Goal: Task Accomplishment & Management: Complete application form

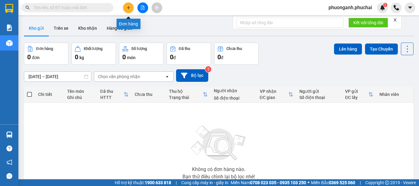
click at [144, 9] on icon "file-add" at bounding box center [143, 8] width 4 height 4
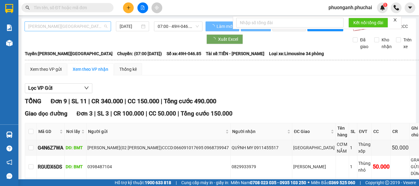
click at [41, 28] on span "[PERSON_NAME][GEOGRAPHIC_DATA]" at bounding box center [67, 26] width 79 height 9
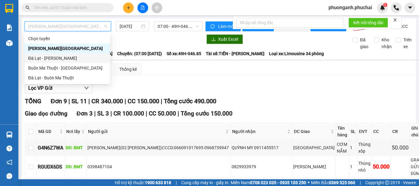
click at [40, 59] on div "Đà Lạt - [PERSON_NAME]" at bounding box center [67, 58] width 78 height 7
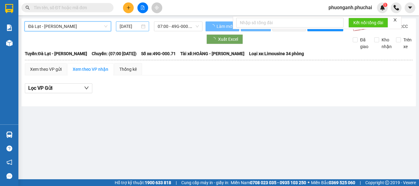
click at [134, 25] on input "[DATE]" at bounding box center [130, 26] width 20 height 7
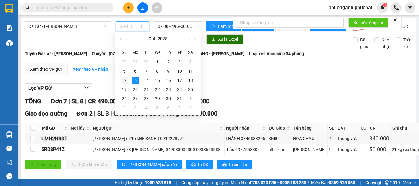
click at [125, 81] on div "12" at bounding box center [124, 80] width 7 height 7
type input "[DATE]"
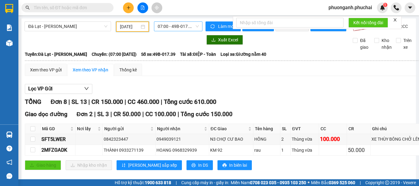
click at [174, 28] on span "07:00 - 49B-017.39" at bounding box center [178, 26] width 41 height 9
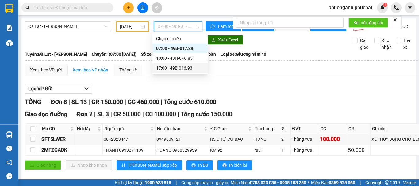
click at [174, 68] on div "17:00 - 49B-016.93" at bounding box center [180, 68] width 48 height 7
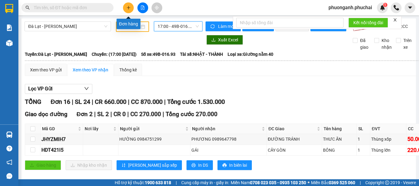
click at [130, 9] on icon "plus" at bounding box center [128, 8] width 4 height 4
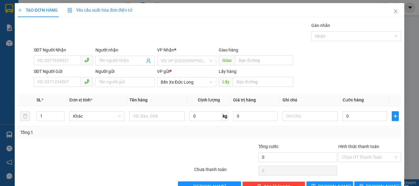
drag, startPoint x: 177, startPoint y: 59, endPoint x: 176, endPoint y: 66, distance: 7.1
click at [176, 60] on input "search" at bounding box center [185, 60] width 48 height 9
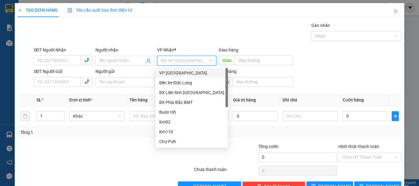
drag, startPoint x: 175, startPoint y: 72, endPoint x: 68, endPoint y: 99, distance: 110.2
click at [174, 73] on div "VP [GEOGRAPHIC_DATA]" at bounding box center [191, 73] width 65 height 7
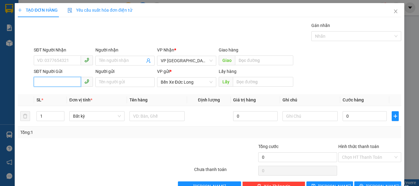
paste input "0399335239"
type input "0399335239"
click at [38, 82] on input "0399335239" at bounding box center [57, 82] width 47 height 10
click at [60, 96] on div "0399335239" at bounding box center [62, 94] width 51 height 7
type input "BUON HỒ"
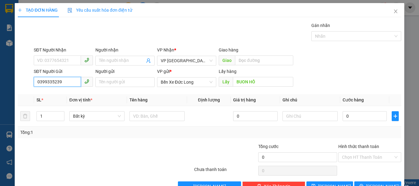
type input "0399335239"
click at [266, 79] on input "BUON HỒ" at bounding box center [263, 82] width 60 height 10
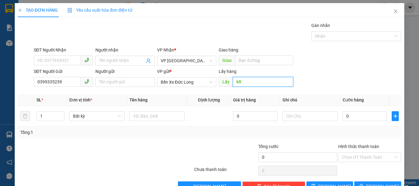
type input "k"
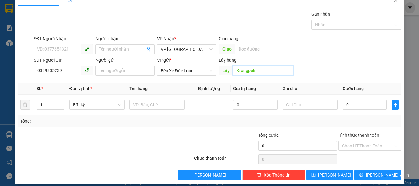
scroll to position [17, 0]
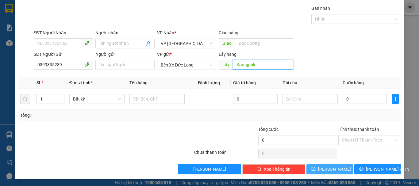
type input "Krongpuk"
click at [328, 165] on button "[PERSON_NAME]" at bounding box center [330, 170] width 47 height 10
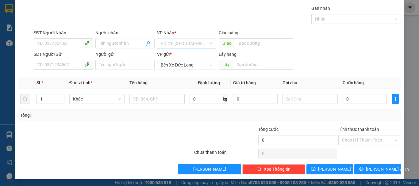
click at [179, 46] on input "search" at bounding box center [185, 43] width 48 height 9
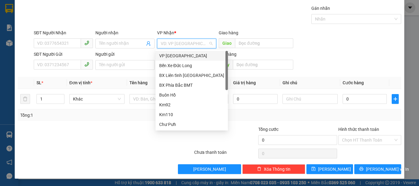
drag, startPoint x: 173, startPoint y: 56, endPoint x: 78, endPoint y: 56, distance: 95.8
click at [173, 56] on div "VP [GEOGRAPHIC_DATA]" at bounding box center [191, 55] width 65 height 7
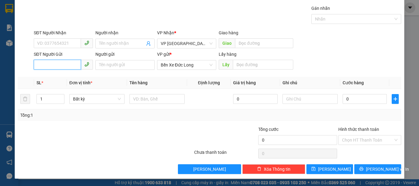
paste input "0384401615"
click at [38, 65] on input "0384401615" at bounding box center [57, 65] width 47 height 10
type input "0384401615"
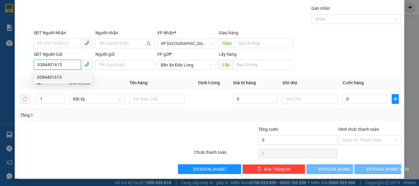
click at [55, 77] on div "0384401615" at bounding box center [62, 77] width 51 height 7
type input "KM 82"
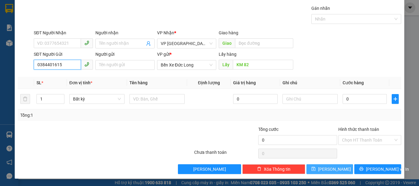
type input "0384401615"
click at [343, 171] on button "[PERSON_NAME]" at bounding box center [330, 170] width 47 height 10
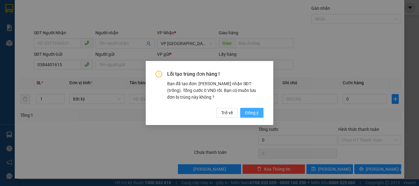
click at [253, 110] on span "Đồng ý" at bounding box center [252, 113] width 14 height 7
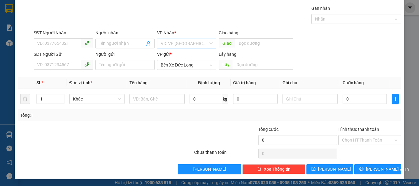
click at [186, 39] on div "VD: VP [GEOGRAPHIC_DATA]" at bounding box center [186, 44] width 59 height 10
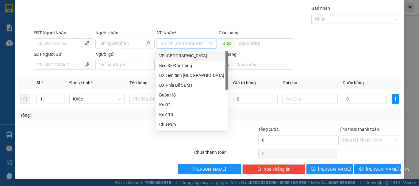
click at [170, 43] on input "search" at bounding box center [185, 43] width 48 height 9
drag, startPoint x: 169, startPoint y: 54, endPoint x: 164, endPoint y: 57, distance: 6.1
click at [169, 55] on div "VP [GEOGRAPHIC_DATA]" at bounding box center [191, 55] width 65 height 7
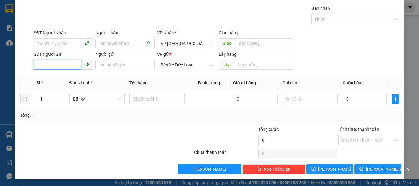
paste input "0336749496"
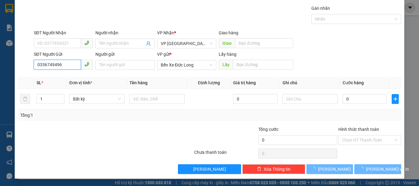
click at [37, 66] on input "0336749496" at bounding box center [57, 65] width 47 height 10
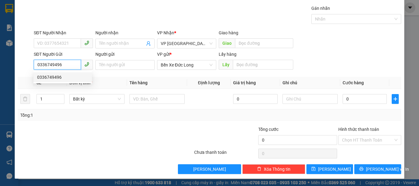
click at [62, 76] on div "0336749496" at bounding box center [62, 77] width 51 height 7
type input "0336749496"
type input "[PERSON_NAME]"
type input "0336749496"
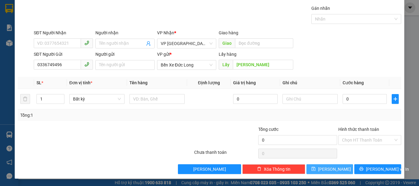
click at [341, 173] on button "[PERSON_NAME]" at bounding box center [330, 170] width 47 height 10
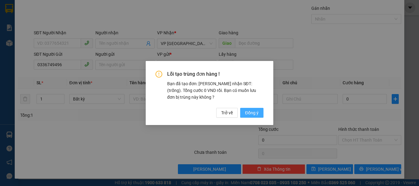
click at [254, 115] on span "Đồng ý" at bounding box center [252, 113] width 14 height 7
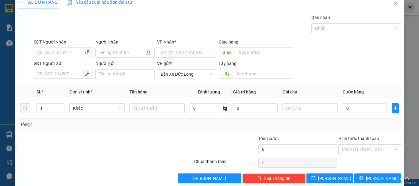
scroll to position [0, 0]
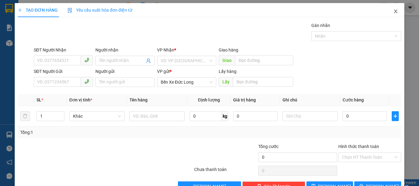
click at [394, 13] on icon "close" at bounding box center [396, 11] width 5 height 5
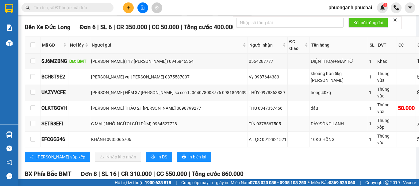
scroll to position [153, 0]
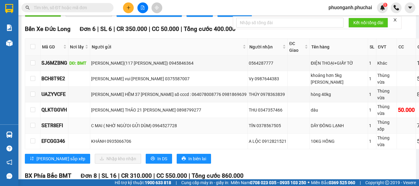
click at [249, 129] on div "TÍN 0378567505" at bounding box center [268, 125] width 38 height 7
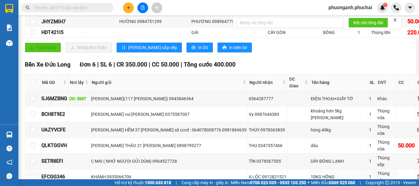
scroll to position [61, 0]
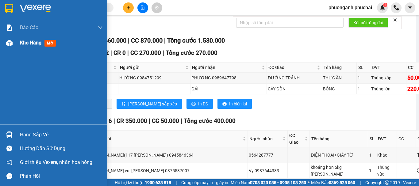
click at [26, 43] on span "Kho hàng" at bounding box center [30, 43] width 21 height 6
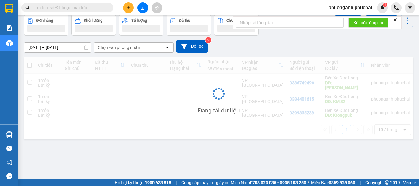
scroll to position [28, 0]
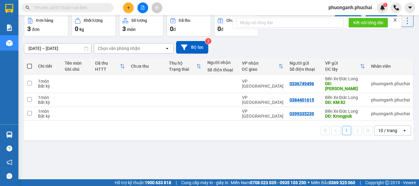
click at [28, 65] on span at bounding box center [29, 66] width 5 height 5
click at [29, 63] on input "checkbox" at bounding box center [29, 63] width 0 height 0
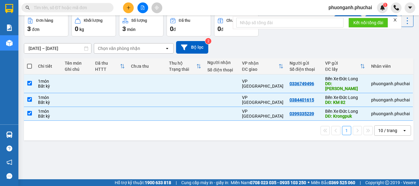
checkbox input "true"
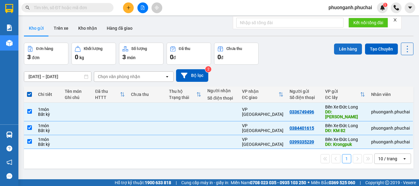
click at [348, 50] on button "Lên hàng" at bounding box center [348, 49] width 28 height 11
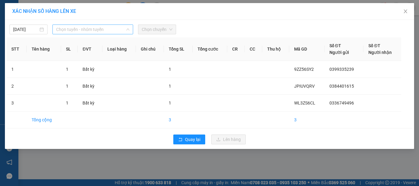
click at [77, 31] on span "Chọn tuyến - nhóm tuyến" at bounding box center [92, 29] width 73 height 9
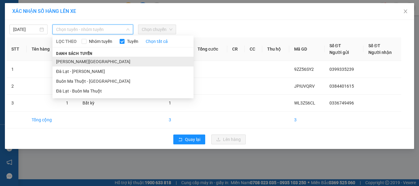
click at [64, 61] on li "[PERSON_NAME][GEOGRAPHIC_DATA]" at bounding box center [122, 62] width 141 height 10
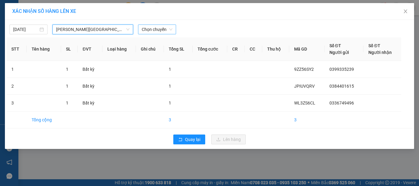
click at [160, 32] on span "Chọn chuyến" at bounding box center [157, 29] width 31 height 9
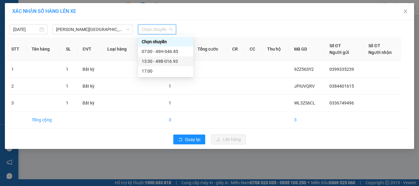
click at [172, 61] on div "13:30 - 49B-016.93" at bounding box center [166, 61] width 48 height 7
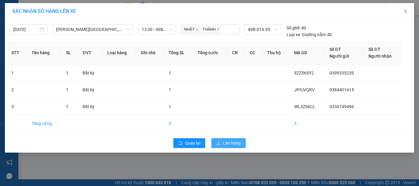
click at [237, 145] on span "Lên hàng" at bounding box center [232, 143] width 18 height 7
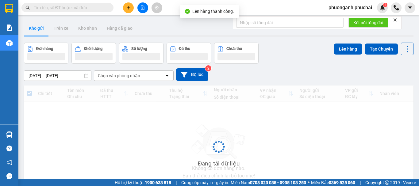
click at [145, 9] on icon "file-add" at bounding box center [143, 8] width 4 height 4
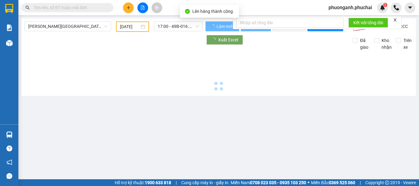
type input "[DATE]"
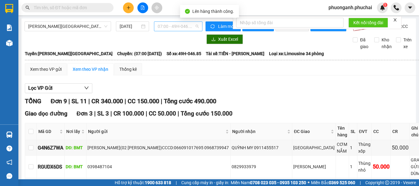
click at [173, 29] on span "07:00 - 49H-046.85" at bounding box center [178, 26] width 41 height 9
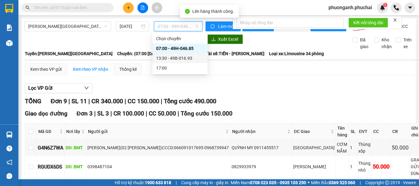
click at [169, 58] on div "13:30 - 49B-016.93" at bounding box center [180, 58] width 48 height 7
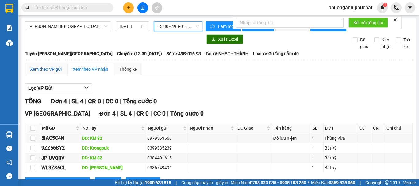
click at [51, 73] on div "Xem theo VP gửi" at bounding box center [46, 69] width 32 height 7
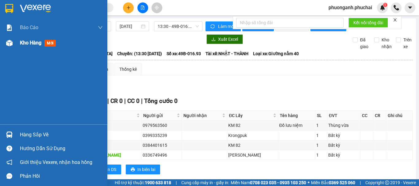
click at [24, 41] on span "Kho hàng" at bounding box center [30, 43] width 21 height 6
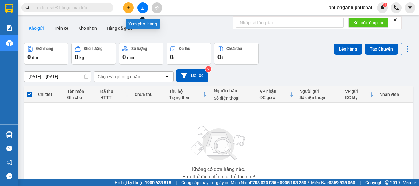
click at [143, 6] on icon "file-add" at bounding box center [143, 8] width 4 height 4
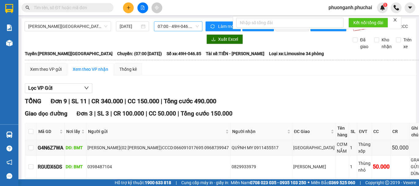
click at [177, 28] on span "07:00 - 49H-046.85" at bounding box center [178, 26] width 41 height 9
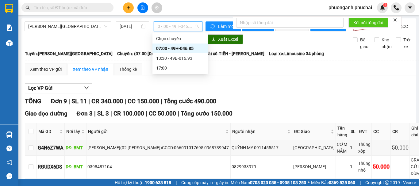
click at [163, 52] on div "07:00 - 49H-046.85" at bounding box center [180, 49] width 55 height 10
click at [163, 27] on span "07:00 - 49H-046.85" at bounding box center [178, 26] width 41 height 9
click at [162, 57] on div "13:30 - 49B-016.93" at bounding box center [180, 58] width 48 height 7
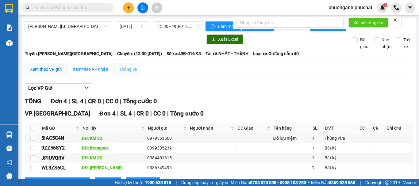
drag, startPoint x: 52, startPoint y: 75, endPoint x: 135, endPoint y: 72, distance: 82.7
click at [52, 73] on div "Xem theo VP gửi" at bounding box center [46, 69] width 32 height 7
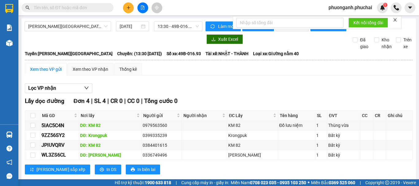
click at [396, 18] on icon "close" at bounding box center [395, 20] width 4 height 4
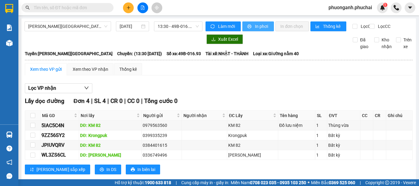
click at [255, 27] on span "In phơi" at bounding box center [262, 26] width 14 height 7
click at [34, 128] on input "checkbox" at bounding box center [32, 125] width 5 height 5
checkbox input "true"
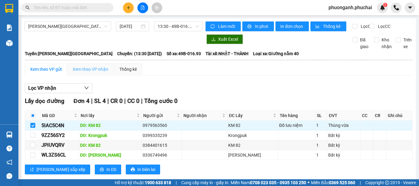
click at [97, 76] on div "Xem theo VP nhận" at bounding box center [91, 69] width 46 height 12
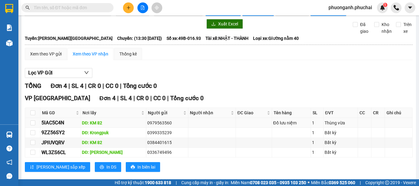
scroll to position [30, 0]
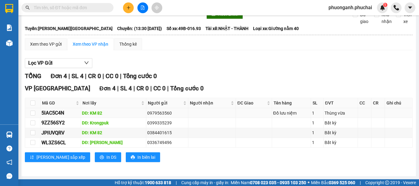
click at [101, 111] on div "DĐ: KM 82" at bounding box center [113, 113] width 63 height 7
click at [32, 113] on input "checkbox" at bounding box center [32, 113] width 5 height 5
checkbox input "true"
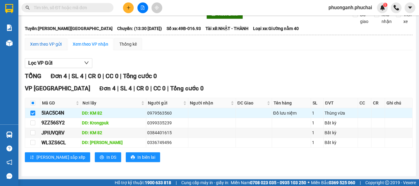
click at [56, 43] on div "Xem theo VP gửi" at bounding box center [46, 44] width 32 height 7
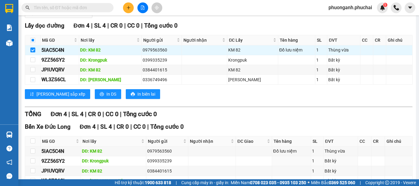
scroll to position [119, 0]
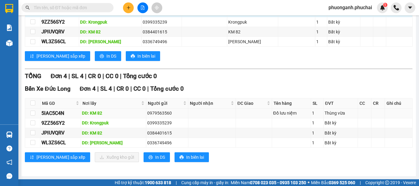
click at [37, 113] on td at bounding box center [32, 114] width 15 height 10
click at [33, 111] on input "checkbox" at bounding box center [32, 113] width 5 height 5
checkbox input "true"
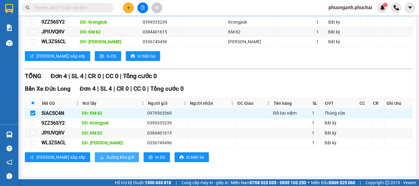
click at [107, 160] on span "Xuống kho gửi" at bounding box center [121, 157] width 28 height 7
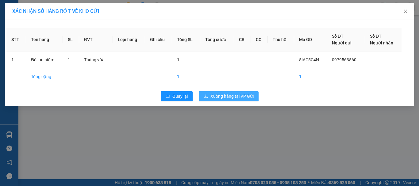
click at [228, 97] on span "Xuống hàng tại VP Gửi" at bounding box center [232, 96] width 43 height 7
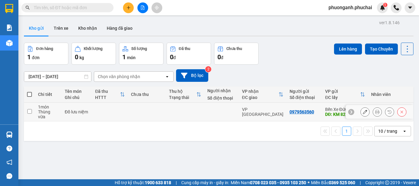
click at [169, 109] on td at bounding box center [185, 112] width 38 height 19
checkbox input "true"
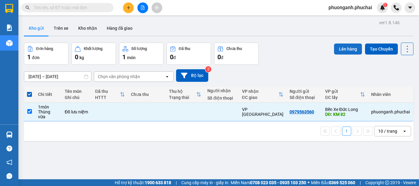
click at [343, 51] on button "Lên hàng" at bounding box center [348, 49] width 28 height 11
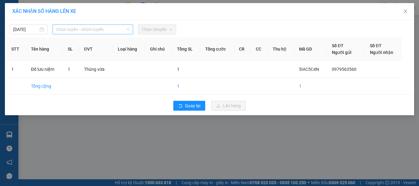
click at [76, 32] on span "Chọn tuyến - nhóm tuyến" at bounding box center [92, 29] width 73 height 9
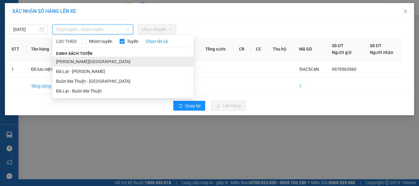
click at [64, 63] on li "[PERSON_NAME][GEOGRAPHIC_DATA]" at bounding box center [122, 62] width 141 height 10
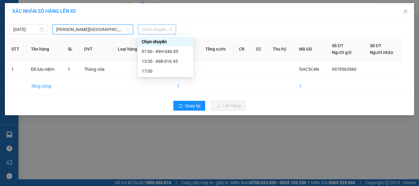
click at [168, 31] on span "Chọn chuyến" at bounding box center [157, 29] width 31 height 9
click at [157, 62] on div "13:30 - 49B-016.93" at bounding box center [166, 61] width 48 height 7
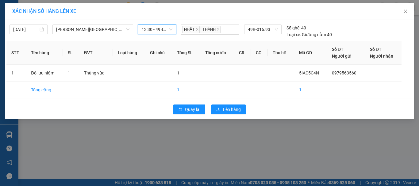
click at [156, 29] on span "13:30 - 49B-016.93" at bounding box center [157, 29] width 31 height 9
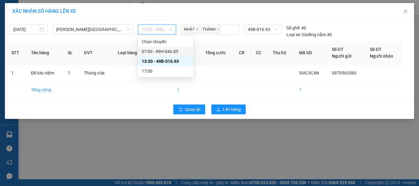
click at [162, 52] on div "07:00 - 49H-046.85" at bounding box center [166, 51] width 48 height 7
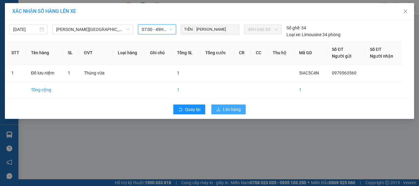
drag, startPoint x: 237, startPoint y: 109, endPoint x: 238, endPoint y: 112, distance: 3.5
click at [237, 109] on span "Lên hàng" at bounding box center [232, 109] width 18 height 7
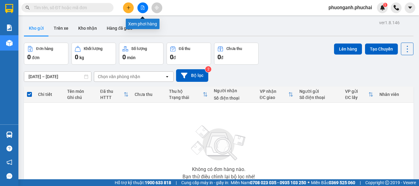
click at [147, 10] on button at bounding box center [143, 7] width 11 height 11
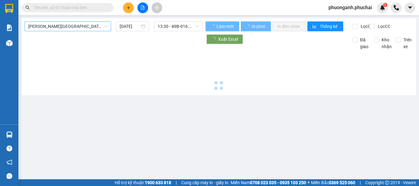
click at [59, 28] on span "[PERSON_NAME][GEOGRAPHIC_DATA]" at bounding box center [67, 26] width 79 height 9
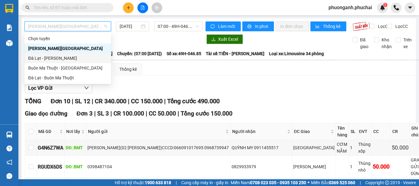
click at [37, 60] on div "Đà Lạt - [PERSON_NAME]" at bounding box center [67, 58] width 79 height 7
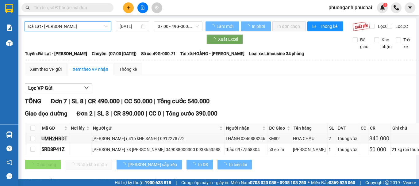
click at [133, 25] on input "[DATE]" at bounding box center [130, 26] width 20 height 7
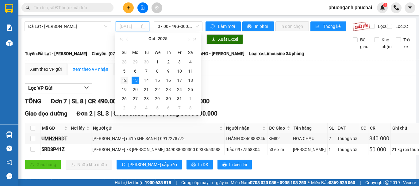
click at [123, 80] on div "12" at bounding box center [124, 80] width 7 height 7
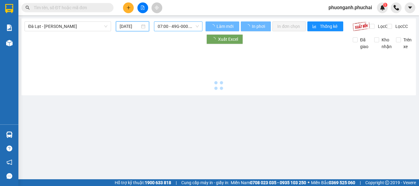
type input "[DATE]"
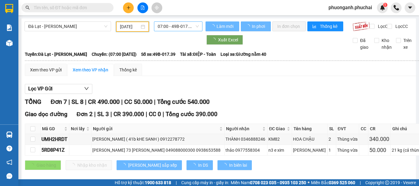
click at [174, 25] on span "07:00 - 49B-017.39" at bounding box center [178, 26] width 41 height 9
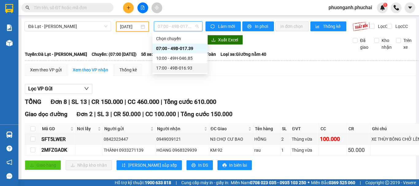
click at [171, 70] on div "17:00 - 49B-016.93" at bounding box center [180, 68] width 48 height 7
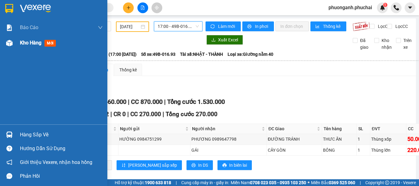
click at [26, 44] on span "Kho hàng" at bounding box center [30, 43] width 21 height 6
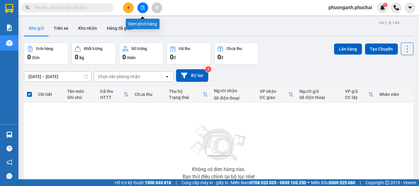
click at [144, 9] on icon "file-add" at bounding box center [143, 8] width 4 height 4
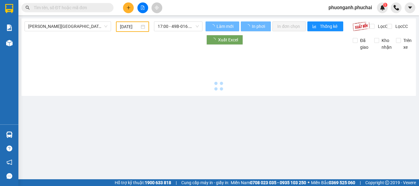
type input "[DATE]"
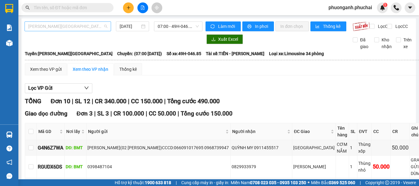
click at [68, 25] on span "[PERSON_NAME][GEOGRAPHIC_DATA]" at bounding box center [67, 26] width 79 height 9
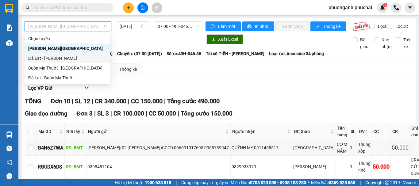
drag, startPoint x: 40, startPoint y: 55, endPoint x: 58, endPoint y: 52, distance: 18.2
click at [40, 56] on div "Đà Lạt - [PERSON_NAME]" at bounding box center [67, 58] width 78 height 7
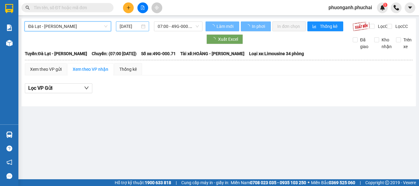
click at [127, 26] on input "[DATE]" at bounding box center [130, 26] width 20 height 7
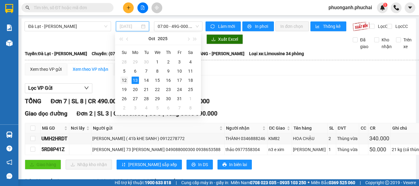
click at [125, 81] on div "12" at bounding box center [124, 80] width 7 height 7
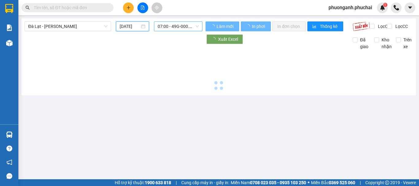
type input "[DATE]"
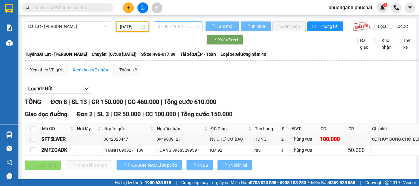
click at [168, 23] on span "07:00 - 49B-017.39" at bounding box center [178, 26] width 41 height 9
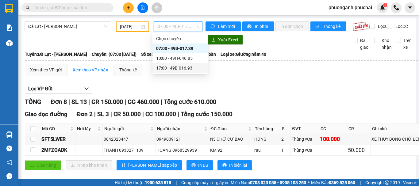
click at [171, 69] on div "17:00 - 49B-016.93" at bounding box center [180, 68] width 48 height 7
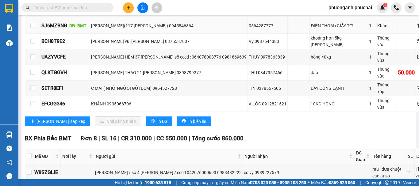
scroll to position [246, 0]
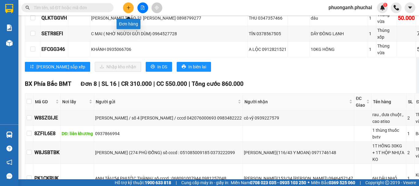
click at [130, 6] on icon "plus" at bounding box center [128, 8] width 4 height 4
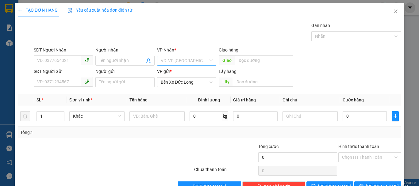
click at [179, 58] on input "search" at bounding box center [185, 60] width 48 height 9
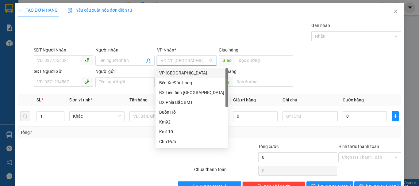
click at [172, 75] on div "VP [GEOGRAPHIC_DATA]" at bounding box center [191, 73] width 65 height 7
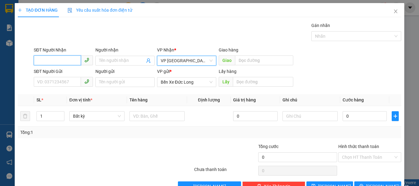
click at [62, 58] on input "SĐT Người Nhận" at bounding box center [57, 61] width 47 height 10
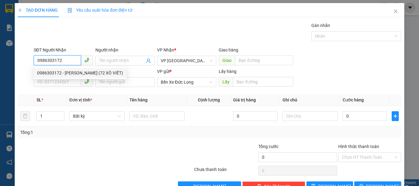
type input "0986303172"
click at [66, 64] on input "0986303172" at bounding box center [57, 61] width 47 height 10
click at [62, 73] on div "0986303172 - [PERSON_NAME] (72 XÔ VIẾT)" at bounding box center [80, 73] width 86 height 7
type input "[PERSON_NAME] (72 XÔ VIẾT)"
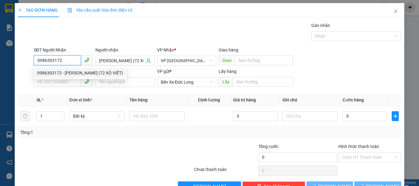
type input "50.000"
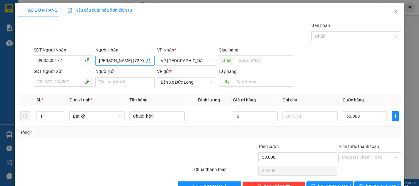
scroll to position [0, 29]
drag, startPoint x: 100, startPoint y: 60, endPoint x: 140, endPoint y: 61, distance: 40.5
click at [149, 60] on span "[PERSON_NAME] (72 XÔ VIẾT)" at bounding box center [124, 61] width 59 height 10
click at [138, 61] on input "[PERSON_NAME] (72 XÔ VIẾT)" at bounding box center [122, 60] width 46 height 7
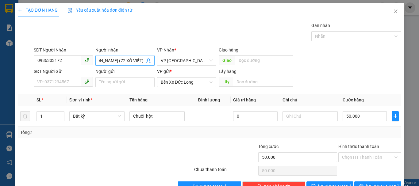
click at [138, 61] on input "[PERSON_NAME] (72 XÔ VIẾT)" at bounding box center [122, 60] width 46 height 7
type input "Sang"
click at [67, 81] on input "SĐT Người Gửi" at bounding box center [57, 82] width 47 height 10
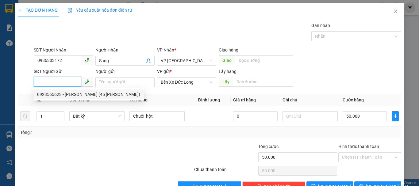
click at [63, 92] on div "0923565623 - [PERSON_NAME] (45 [PERSON_NAME])" at bounding box center [88, 94] width 103 height 7
type input "0923565623"
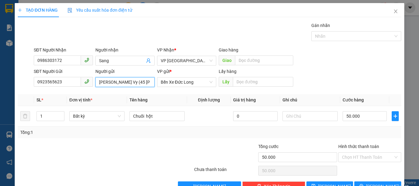
click at [137, 78] on input "[PERSON_NAME] Vy (45 [PERSON_NAME])" at bounding box center [124, 82] width 59 height 10
click at [127, 85] on input "[PERSON_NAME] Vy (45 [PERSON_NAME])" at bounding box center [124, 82] width 59 height 10
type input "[PERSON_NAME] Vy (45 [PERSON_NAME] - 068197001520)"
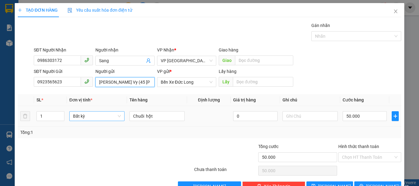
click at [89, 117] on span "Bất kỳ" at bounding box center [97, 116] width 48 height 9
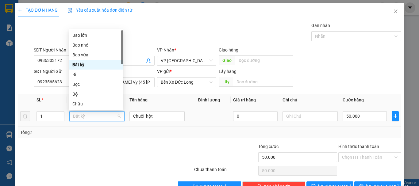
click at [89, 117] on span "Bất kỳ" at bounding box center [97, 116] width 48 height 9
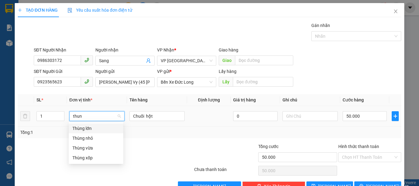
type input "thung"
click at [86, 140] on div "Thùng nhỏ" at bounding box center [95, 138] width 47 height 7
click at [343, 73] on div "SĐT Người Gửi 0923565623 Người gửi [PERSON_NAME] Vy (45 [PERSON_NAME] - 0681970…" at bounding box center [218, 78] width 370 height 21
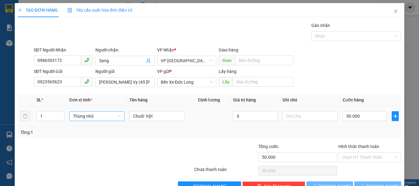
type input "0"
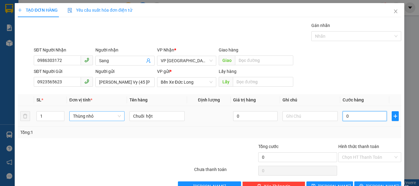
click at [357, 117] on input "0" at bounding box center [365, 116] width 44 height 10
type input "5"
type input "50"
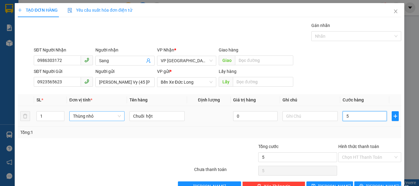
type input "50"
type input "500"
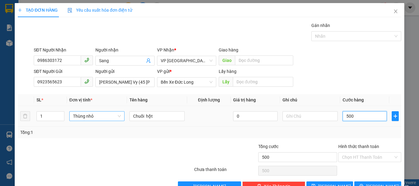
type input "5.000"
type input "50.000"
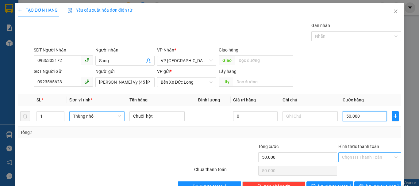
type input "50.000"
click at [360, 160] on input "Hình thức thanh toán" at bounding box center [367, 157] width 51 height 9
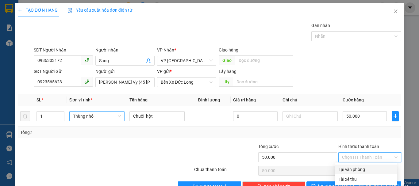
click at [356, 167] on div "Tại văn phòng" at bounding box center [366, 169] width 55 height 7
type input "0"
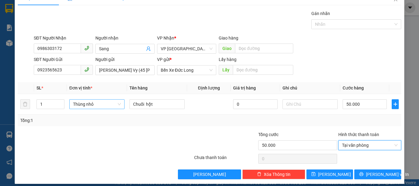
scroll to position [17, 0]
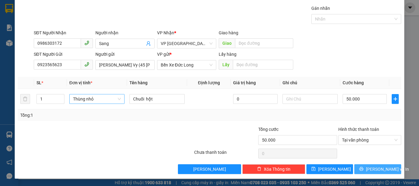
click at [368, 172] on button "[PERSON_NAME] và In" at bounding box center [378, 170] width 47 height 10
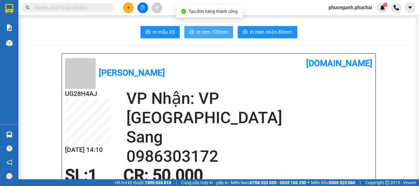
click at [218, 34] on span "In tem 100mm" at bounding box center [213, 32] width 32 height 8
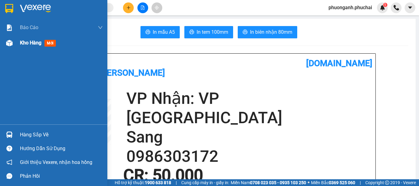
click at [34, 42] on span "Kho hàng" at bounding box center [30, 43] width 21 height 6
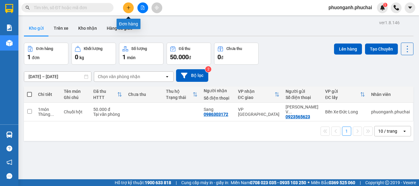
click at [131, 8] on button at bounding box center [128, 7] width 11 height 11
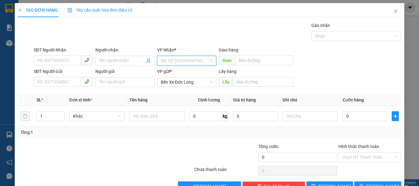
drag, startPoint x: 179, startPoint y: 60, endPoint x: 176, endPoint y: 72, distance: 12.8
click at [180, 60] on input "search" at bounding box center [185, 60] width 48 height 9
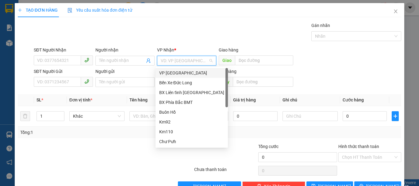
drag, startPoint x: 171, startPoint y: 72, endPoint x: 103, endPoint y: 71, distance: 67.8
click at [170, 72] on div "VP [GEOGRAPHIC_DATA]" at bounding box center [191, 73] width 65 height 7
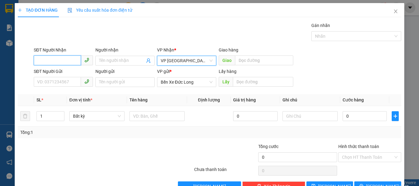
click at [71, 62] on input "SĐT Người Nhận" at bounding box center [57, 61] width 47 height 10
type input "0372131355"
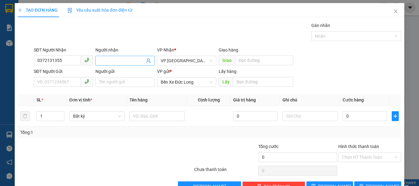
click at [106, 58] on input "Người nhận" at bounding box center [122, 60] width 46 height 7
type input "Mỹ Duyên"
click at [65, 85] on input "SĐT Người Gửi" at bounding box center [57, 82] width 47 height 10
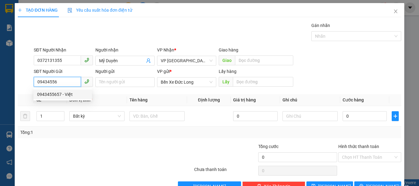
click at [62, 93] on div "0943455657 - Việt" at bounding box center [62, 94] width 51 height 7
type input "0943455657"
type input "Việt"
type input "40.000"
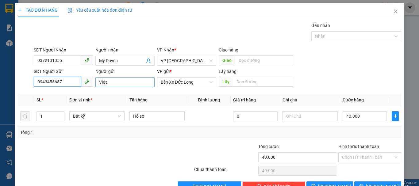
type input "0943455657"
click at [100, 83] on input "Việt" at bounding box center [124, 82] width 59 height 10
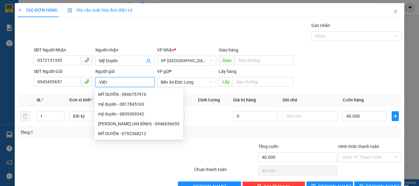
click at [98, 83] on input "Việt" at bounding box center [124, 82] width 59 height 10
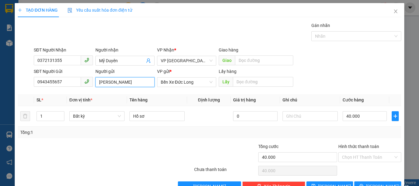
click at [142, 84] on input "[PERSON_NAME]" at bounding box center [124, 82] width 59 height 10
click at [93, 115] on span "Bất kỳ" at bounding box center [97, 116] width 48 height 9
type input "[PERSON_NAME] (43 [PERSON_NAME] - 042201004469)"
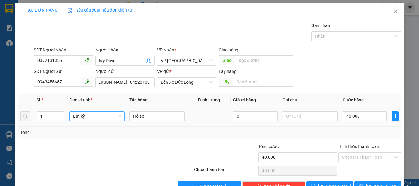
scroll to position [0, 0]
click at [93, 115] on span "Bất kỳ" at bounding box center [97, 116] width 48 height 9
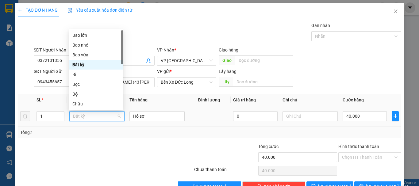
click at [93, 115] on span "Bất kỳ" at bounding box center [97, 116] width 48 height 9
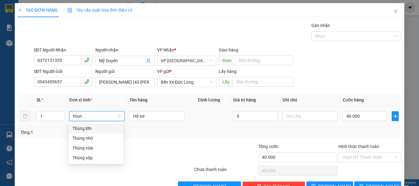
type input "thung"
click at [90, 158] on div "Thùng xốp" at bounding box center [95, 158] width 47 height 7
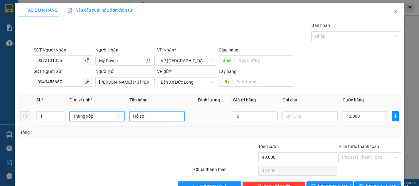
click at [152, 116] on input "Hồ sơ" at bounding box center [157, 116] width 55 height 10
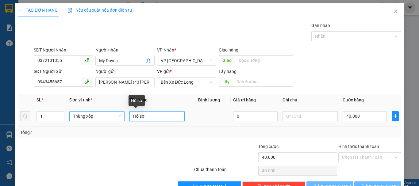
click at [152, 116] on input "Hồ sơ" at bounding box center [157, 116] width 55 height 10
type input "0"
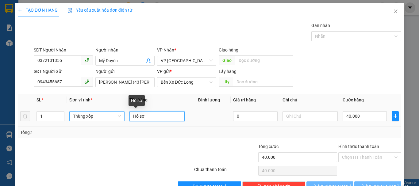
type input "0"
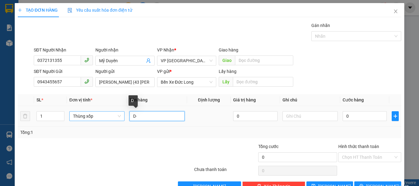
type input "D"
type input "Đồ ăn"
click at [322, 67] on div "SĐT Người Nhận 0372131355 Người nhận Mỹ Duyên VP Nhận * VP Đà Lạt Giao hàng Giao" at bounding box center [218, 57] width 370 height 21
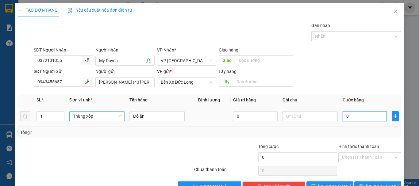
click at [350, 115] on input "0" at bounding box center [365, 116] width 44 height 10
type input "5"
type input "50"
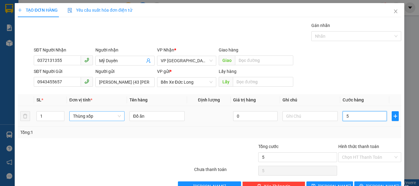
type input "50"
type input "500"
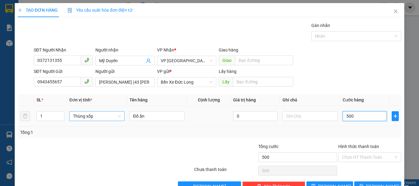
type input "5.000"
type input "50.000"
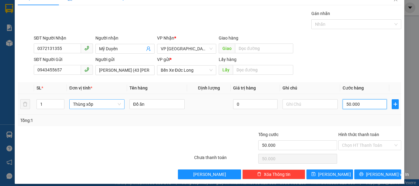
scroll to position [17, 0]
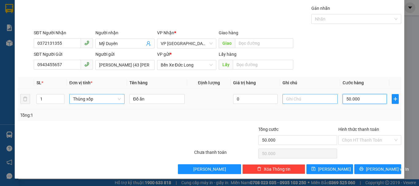
type input "50.000"
click at [309, 100] on input "text" at bounding box center [310, 99] width 55 height 10
type input "B"
type input "t"
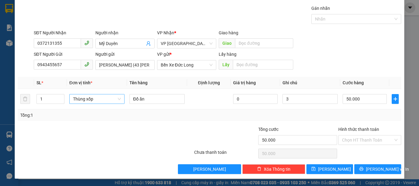
click at [321, 42] on div "SĐT Người Nhận 0372131355 Người nhận Mỹ Duyên VP Nhận * VP Đà Lạt Giao hàng Giao" at bounding box center [218, 39] width 370 height 21
click at [297, 99] on input "3" at bounding box center [310, 99] width 55 height 10
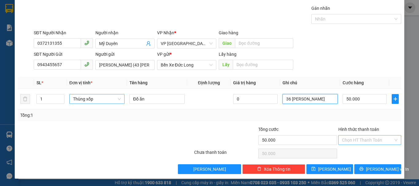
type input "36 [PERSON_NAME]"
click at [363, 138] on input "Hình thức thanh toán" at bounding box center [367, 140] width 51 height 9
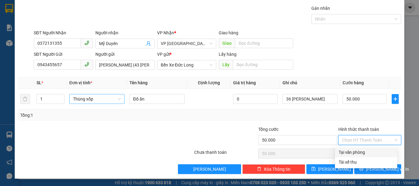
click at [355, 153] on div "Tại văn phòng" at bounding box center [366, 152] width 55 height 7
type input "0"
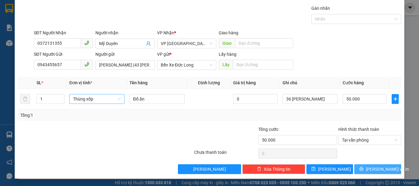
click at [370, 170] on span "[PERSON_NAME] và In" at bounding box center [387, 169] width 43 height 7
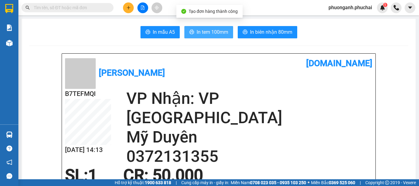
click at [207, 36] on button "In tem 100mm" at bounding box center [208, 32] width 49 height 12
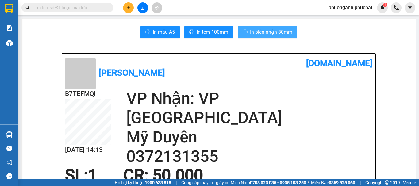
click at [265, 35] on span "In biên nhận 80mm" at bounding box center [271, 32] width 42 height 8
click at [279, 35] on span "In biên nhận 80mm" at bounding box center [271, 32] width 42 height 8
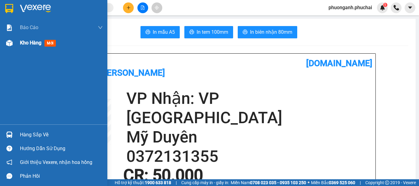
click at [28, 46] on span "Kho hàng" at bounding box center [30, 43] width 21 height 6
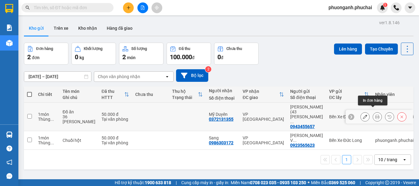
click at [375, 115] on icon at bounding box center [377, 117] width 4 height 4
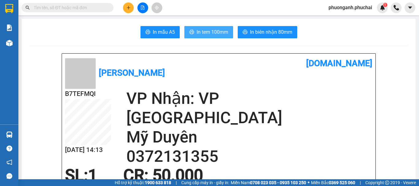
click at [216, 33] on span "In tem 100mm" at bounding box center [213, 32] width 32 height 8
